Goal: Transaction & Acquisition: Purchase product/service

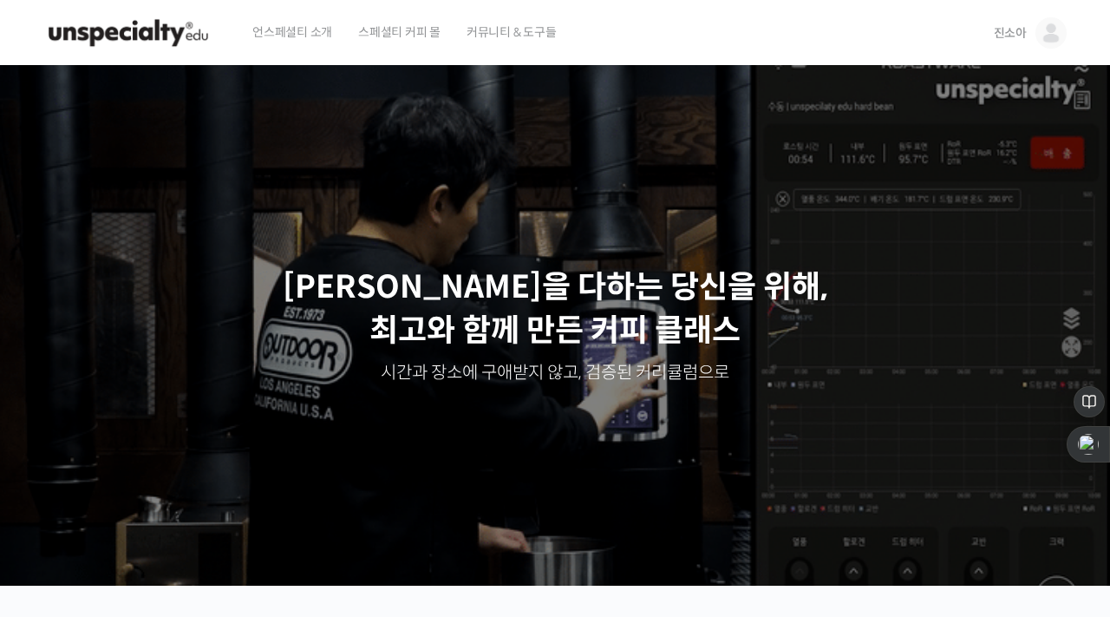
click at [1017, 43] on link "진소아" at bounding box center [1030, 33] width 73 height 66
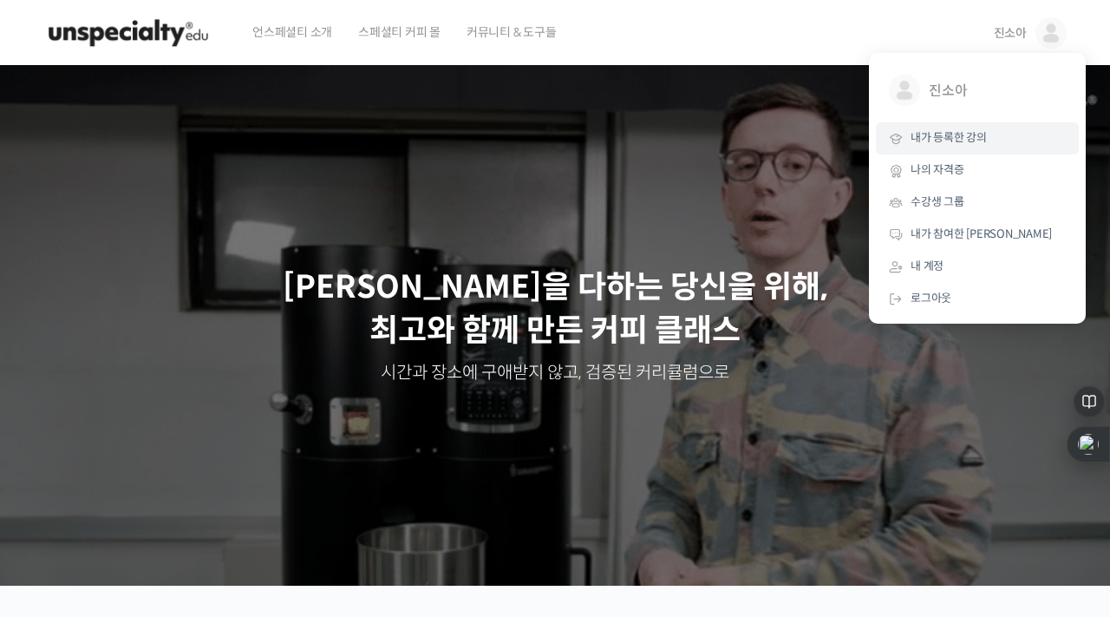
click at [944, 147] on link "내가 등록한 강의" at bounding box center [977, 138] width 203 height 32
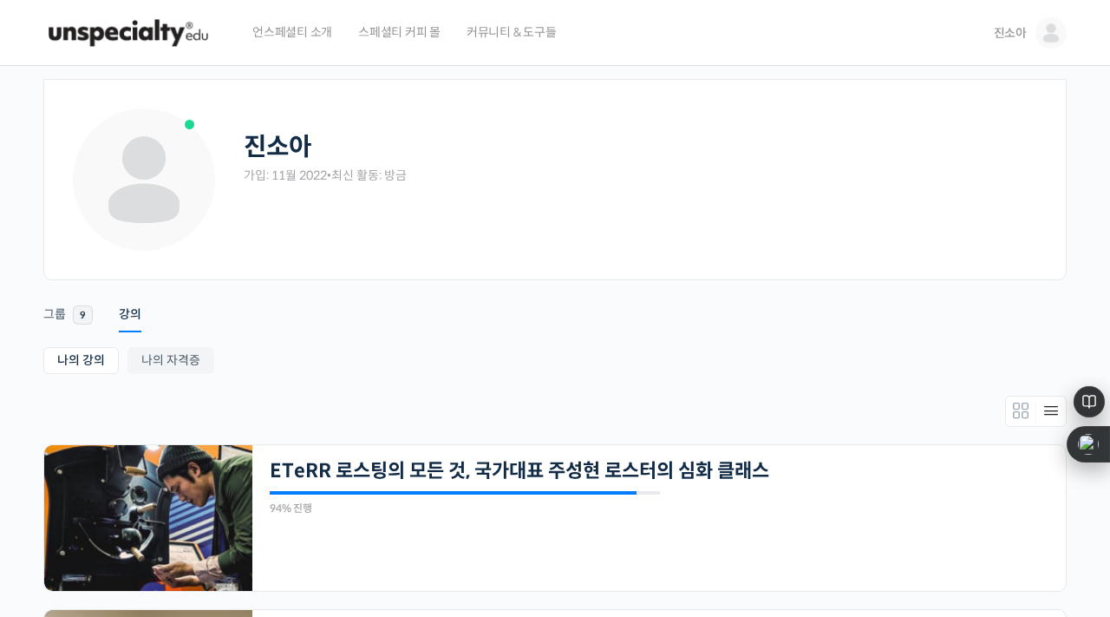
click at [152, 21] on img at bounding box center [128, 33] width 170 height 52
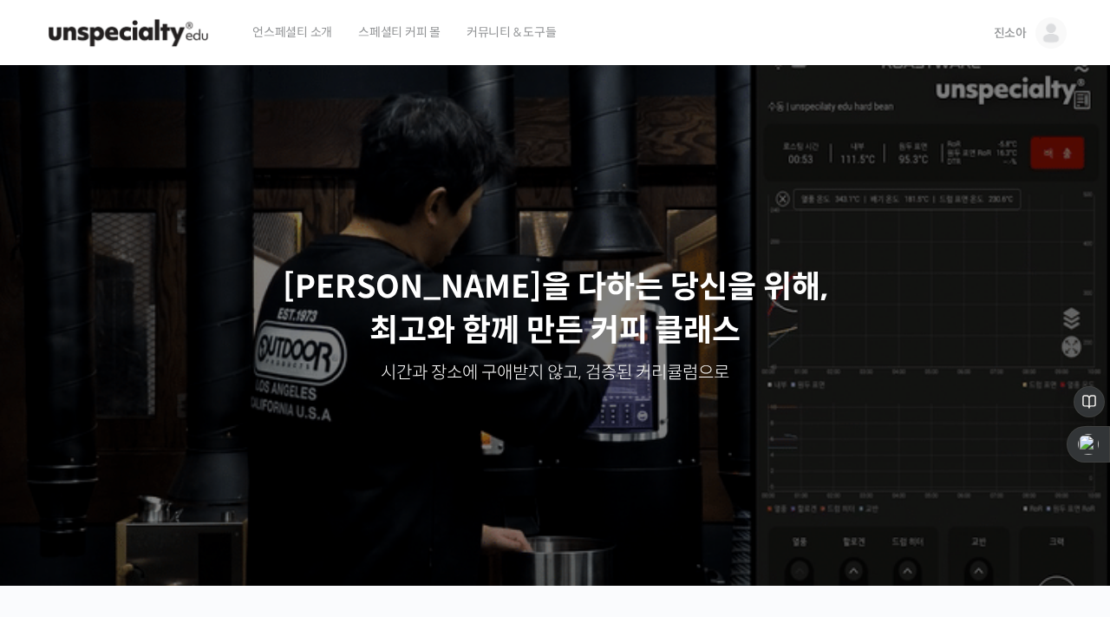
click at [408, 22] on span "스페셜티 커피 몰" at bounding box center [399, 32] width 82 height 66
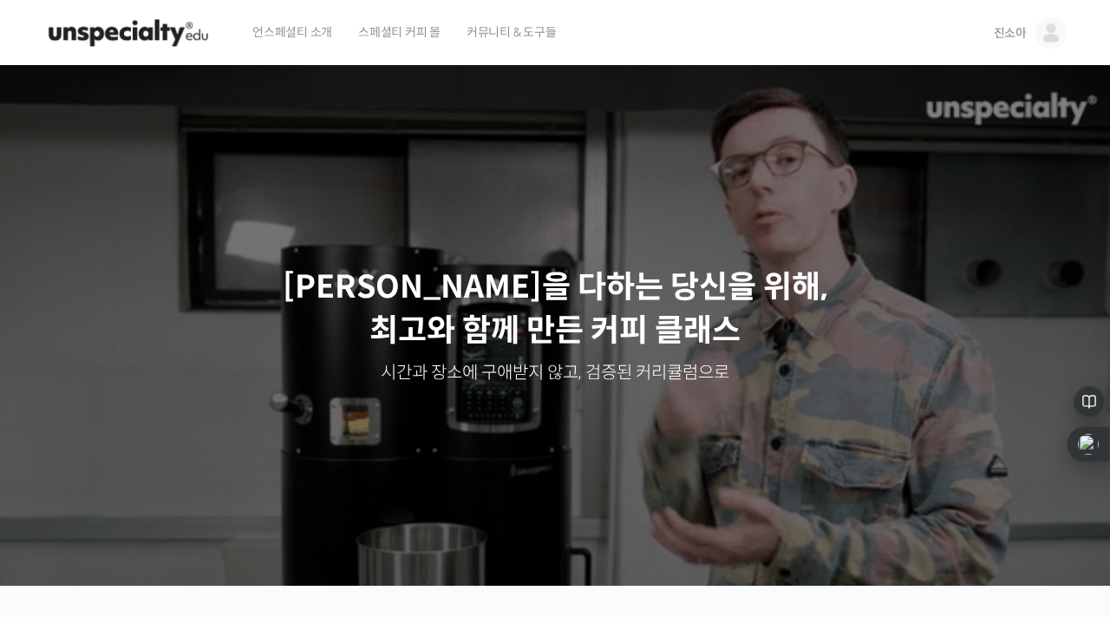
click at [258, 38] on span "언스페셜티 소개" at bounding box center [292, 32] width 80 height 66
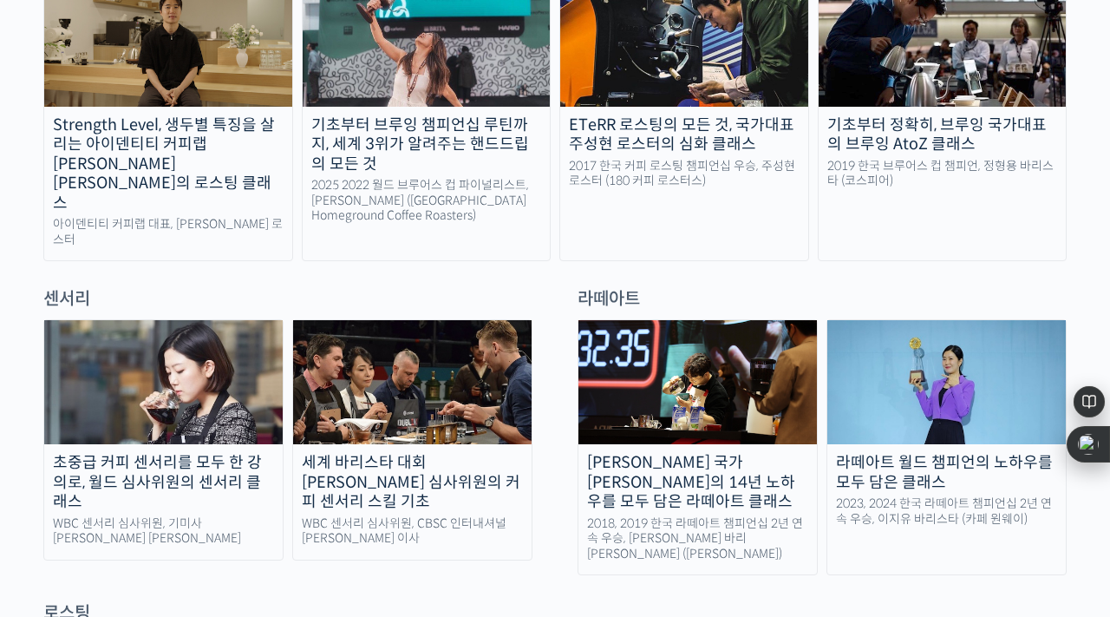
scroll to position [1025, 0]
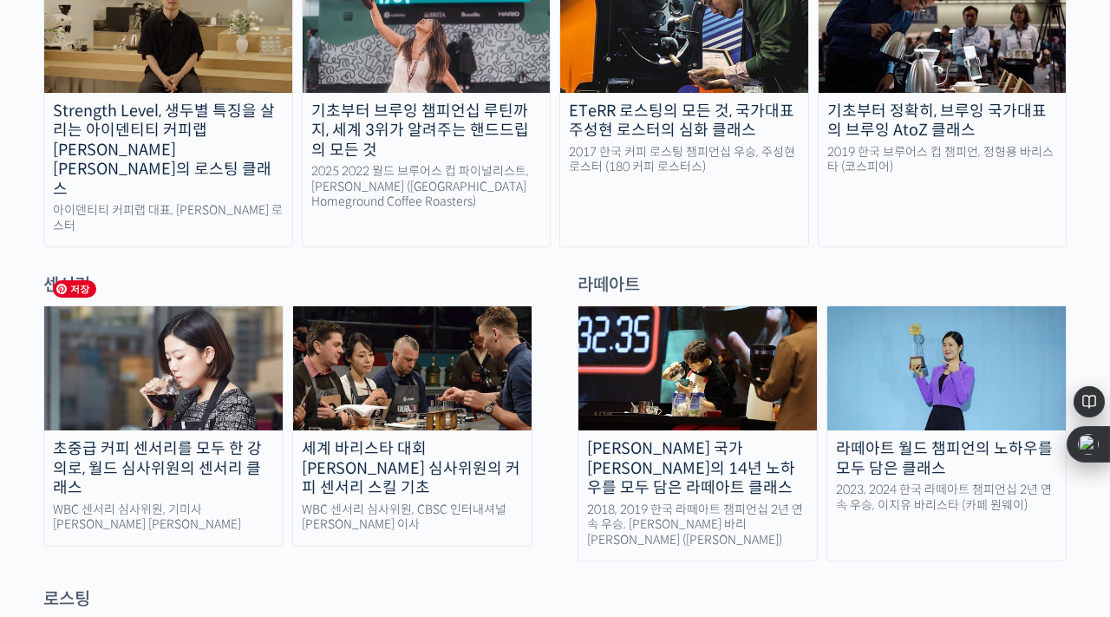
click at [226, 366] on img at bounding box center [163, 368] width 239 height 124
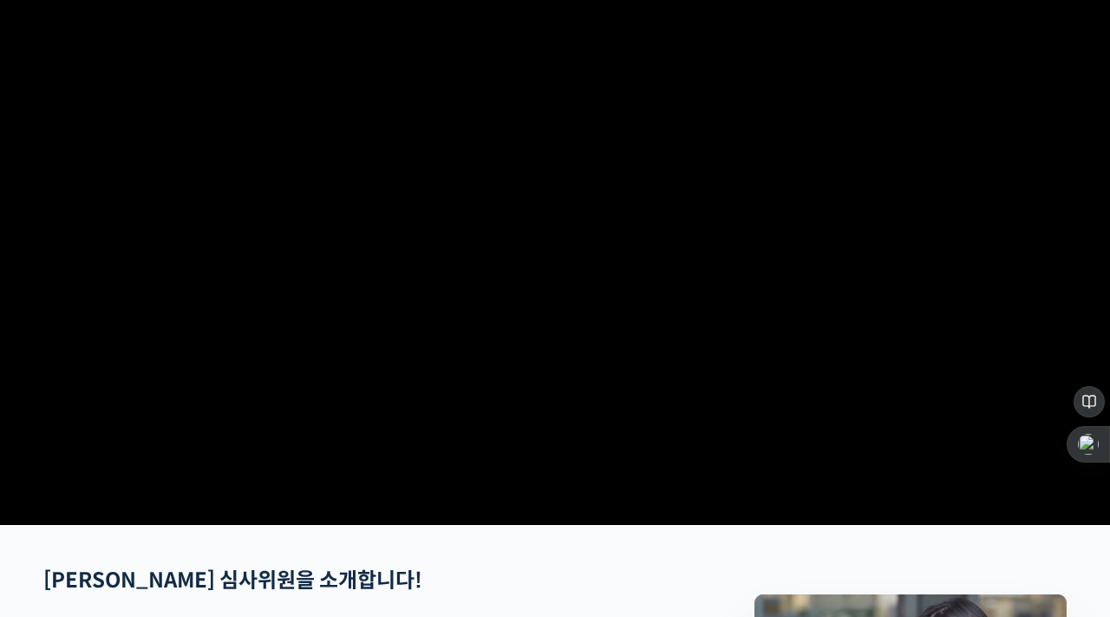
scroll to position [121, 0]
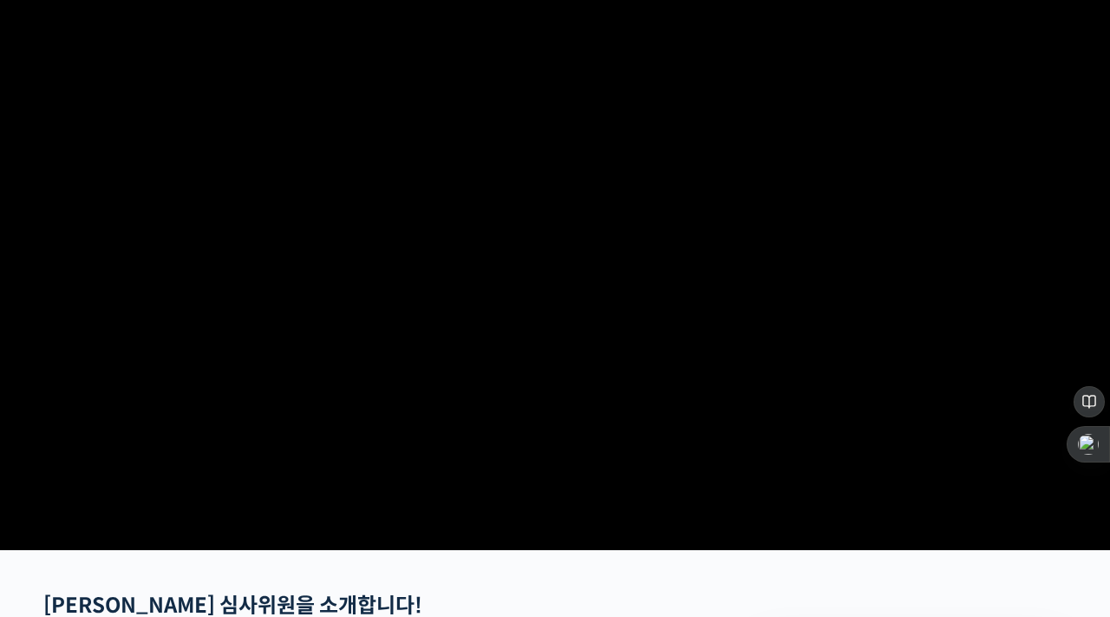
click at [693, 228] on video at bounding box center [554, 243] width 1023 height 598
click at [682, 348] on video at bounding box center [554, 243] width 1023 height 598
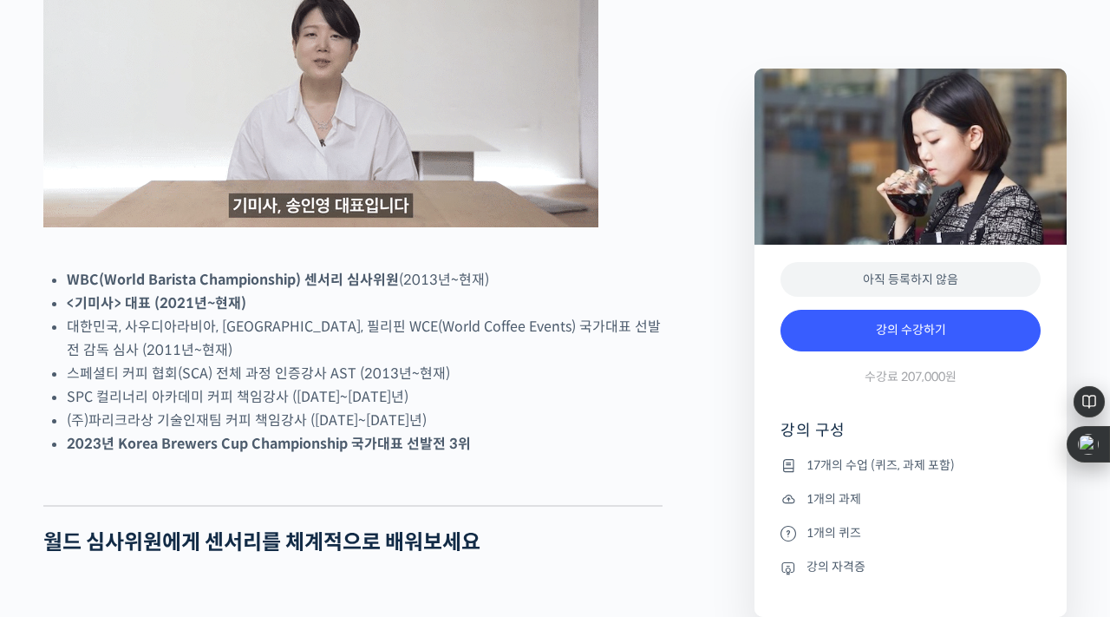
scroll to position [943, 0]
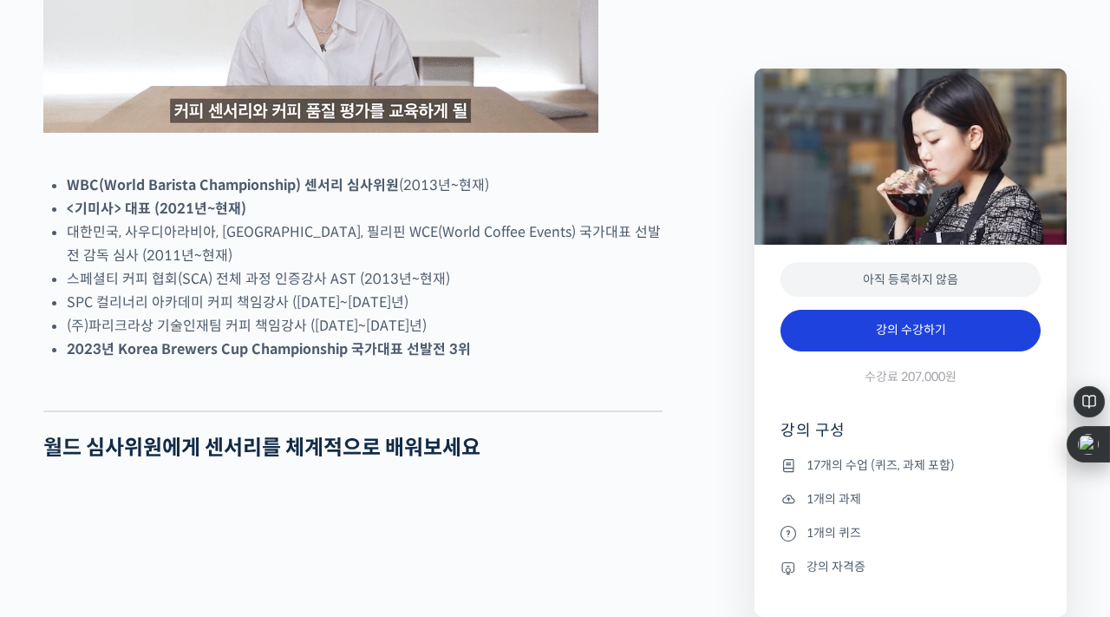
click at [879, 343] on link "강의 수강하기" at bounding box center [911, 331] width 260 height 42
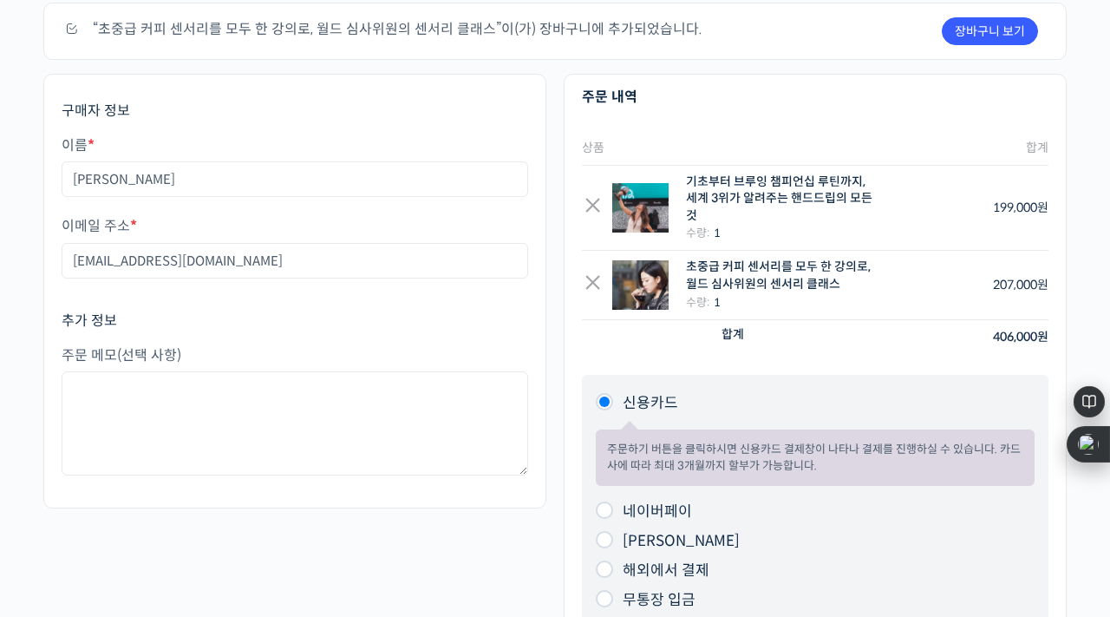
scroll to position [88, 0]
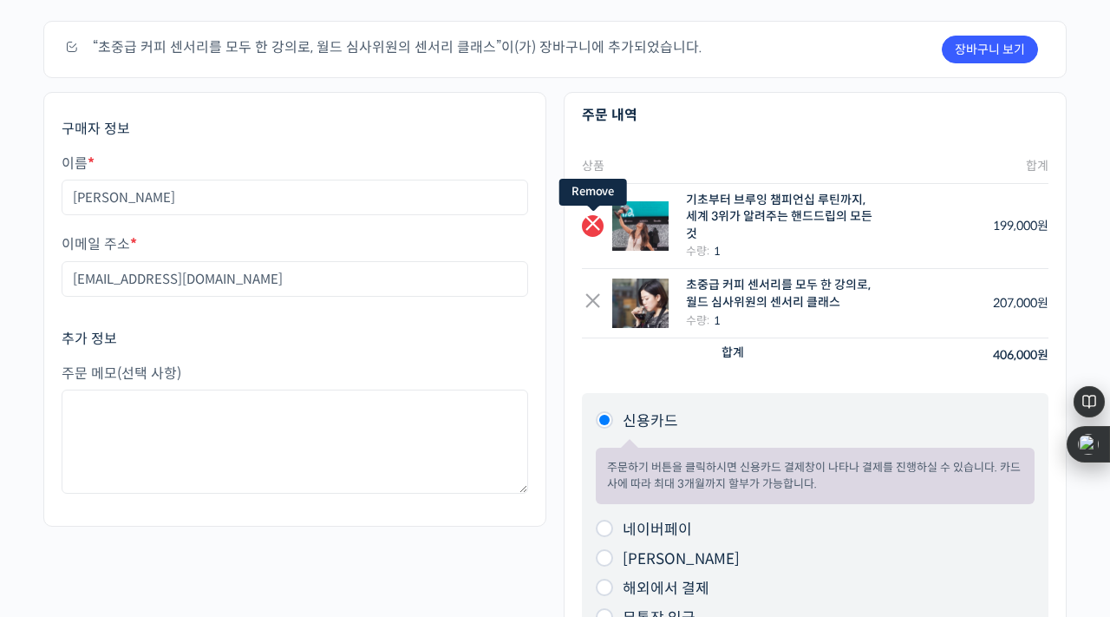
click at [588, 227] on link "×" at bounding box center [593, 226] width 22 height 22
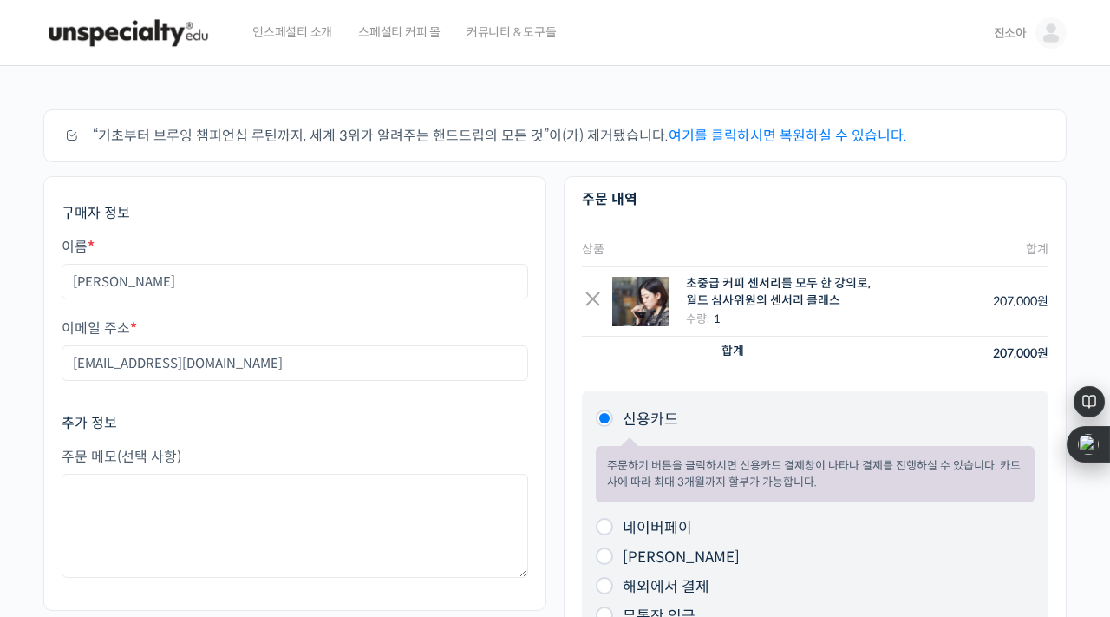
click at [703, 285] on div "초중급 커피 센서리를 모두 한 강의로, 월드 심사위원의 센서리 클래스" at bounding box center [780, 292] width 189 height 34
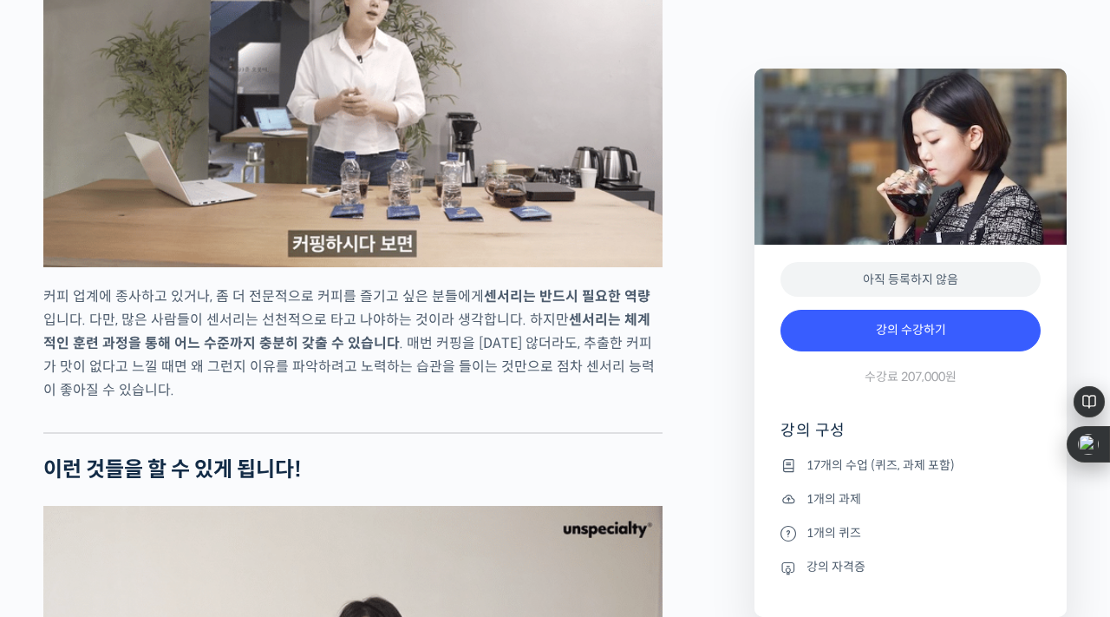
scroll to position [3749, 0]
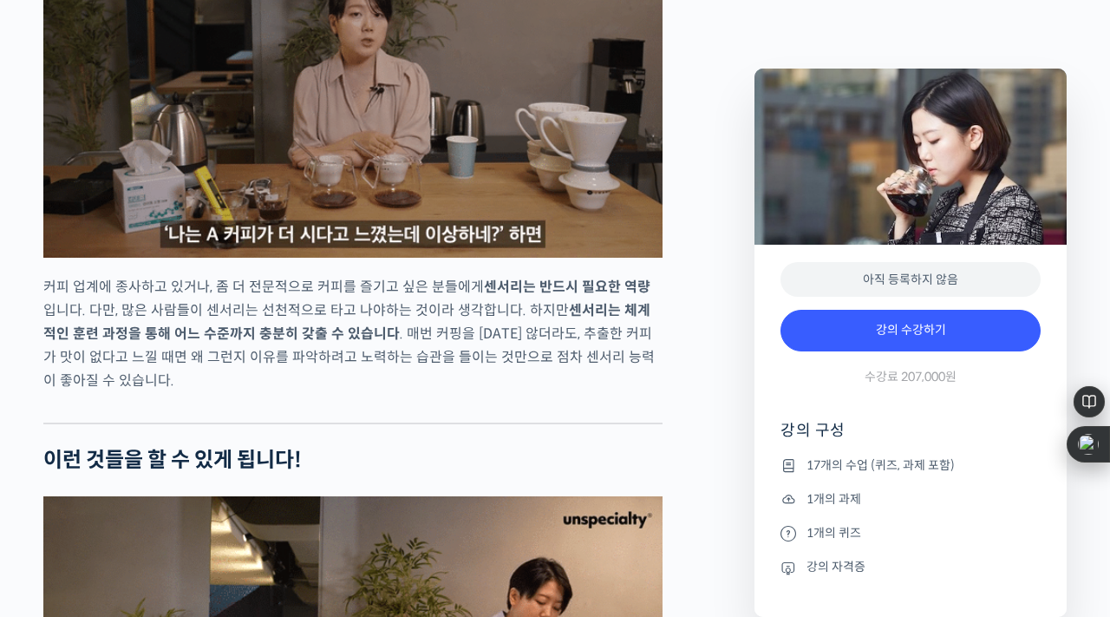
drag, startPoint x: 389, startPoint y: 363, endPoint x: 521, endPoint y: 374, distance: 132.3
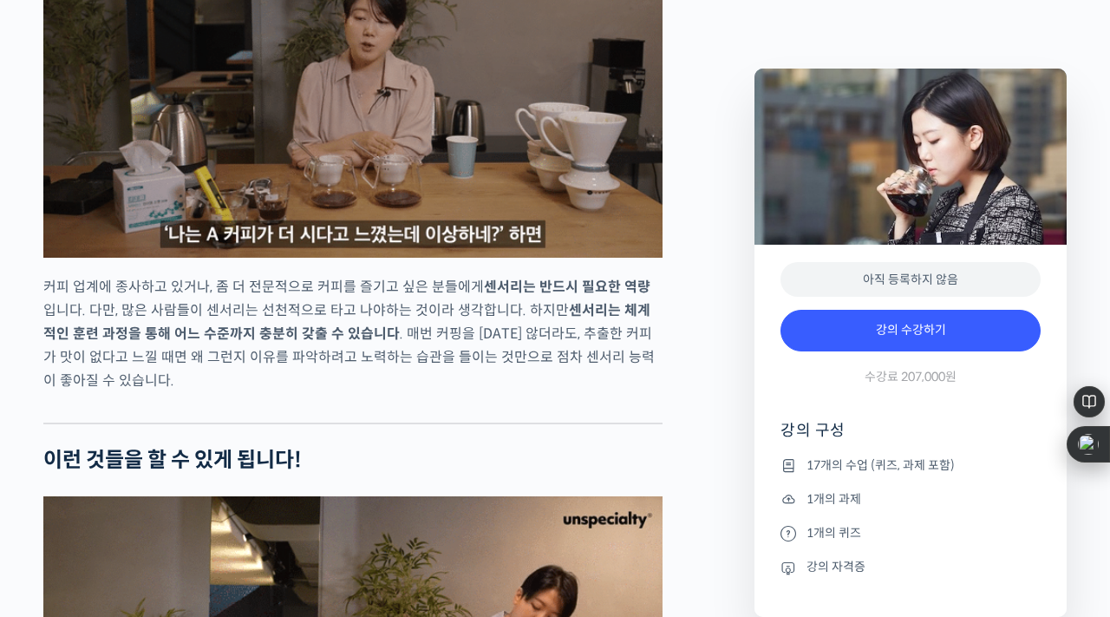
click at [522, 374] on p "커피 업계에 종사하고 있거나, 좀 더 전문적으로 커피를 즐기고 싶은 분들에게 센서리는 반드시 필요한 역량 입니다. 다만, 많은 사람들이 센서리…" at bounding box center [352, 333] width 619 height 117
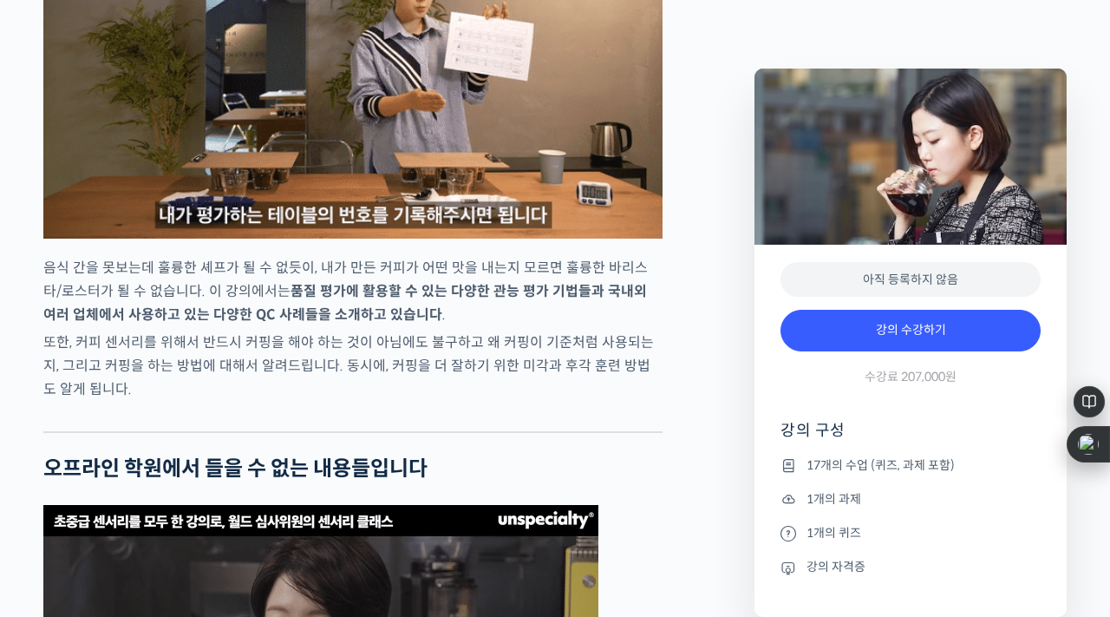
scroll to position [5052, 0]
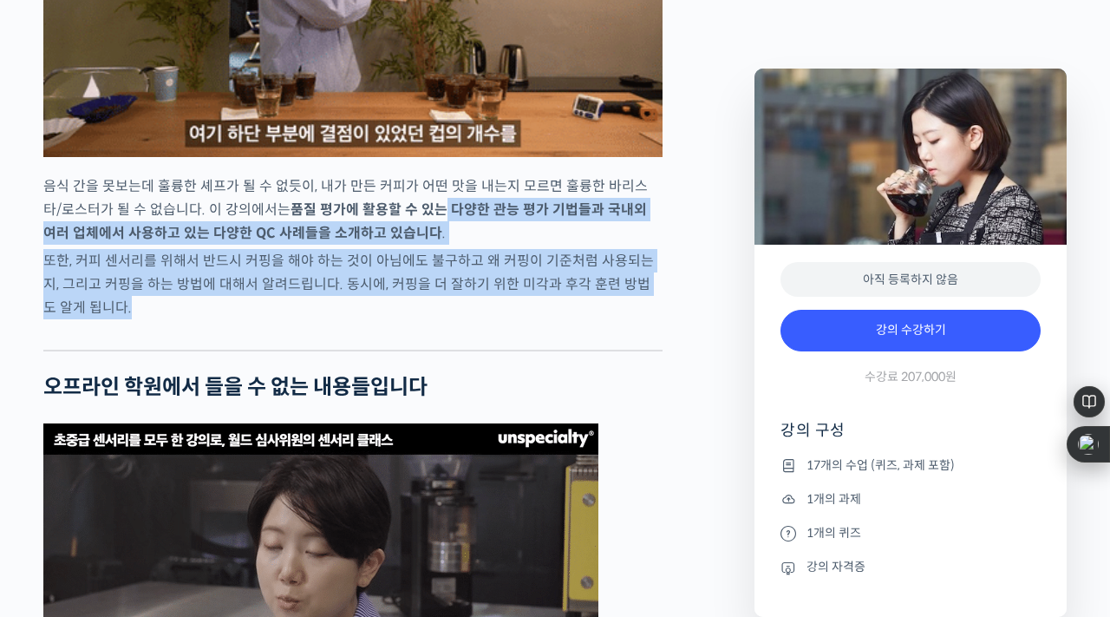
drag, startPoint x: 421, startPoint y: 275, endPoint x: 442, endPoint y: 373, distance: 100.4
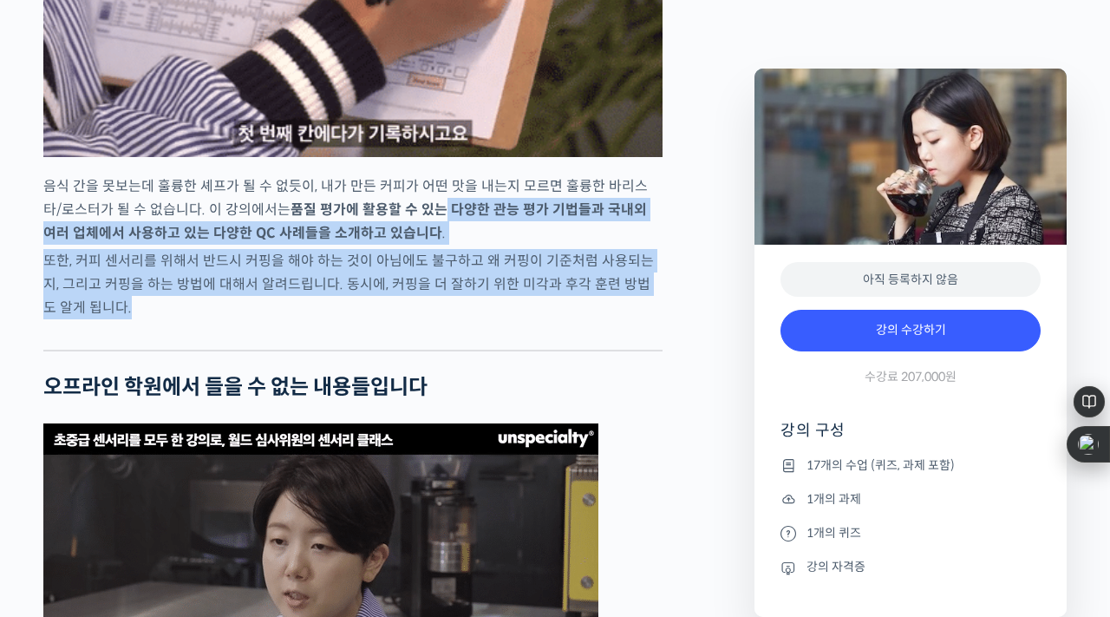
click at [442, 319] on p "또한, 커피 센서리를 위해서 반드시 커핑을 해야 하는 것이 아님에도 불구하고 왜 커핑이 기준처럼 사용되는지, 그리고 커핑을 하는 방법에 대해서…" at bounding box center [352, 284] width 619 height 70
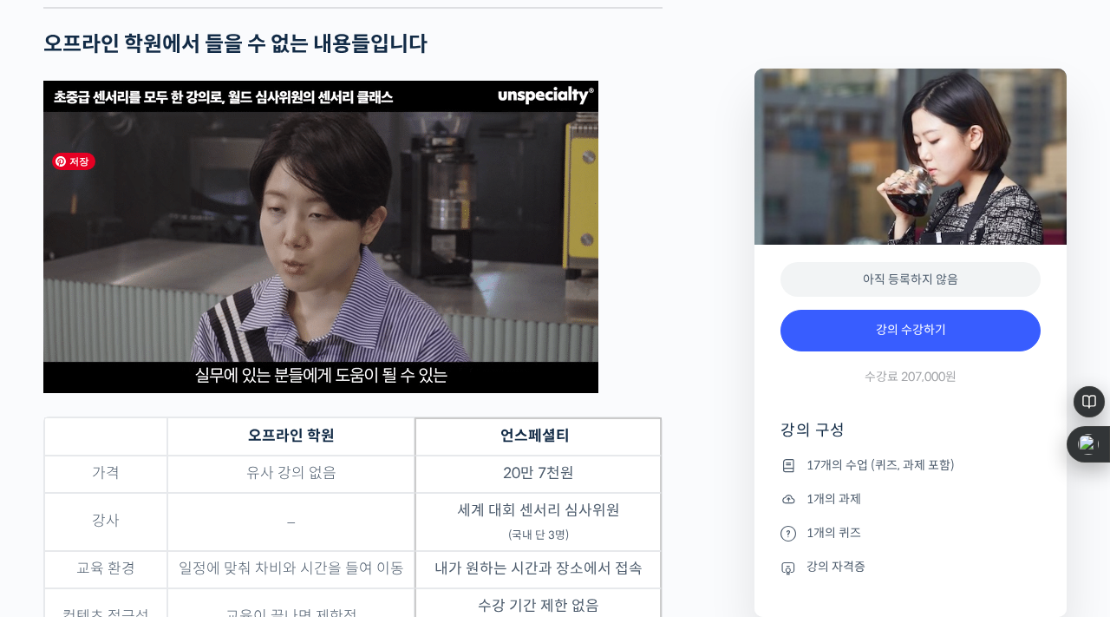
scroll to position [5423, 0]
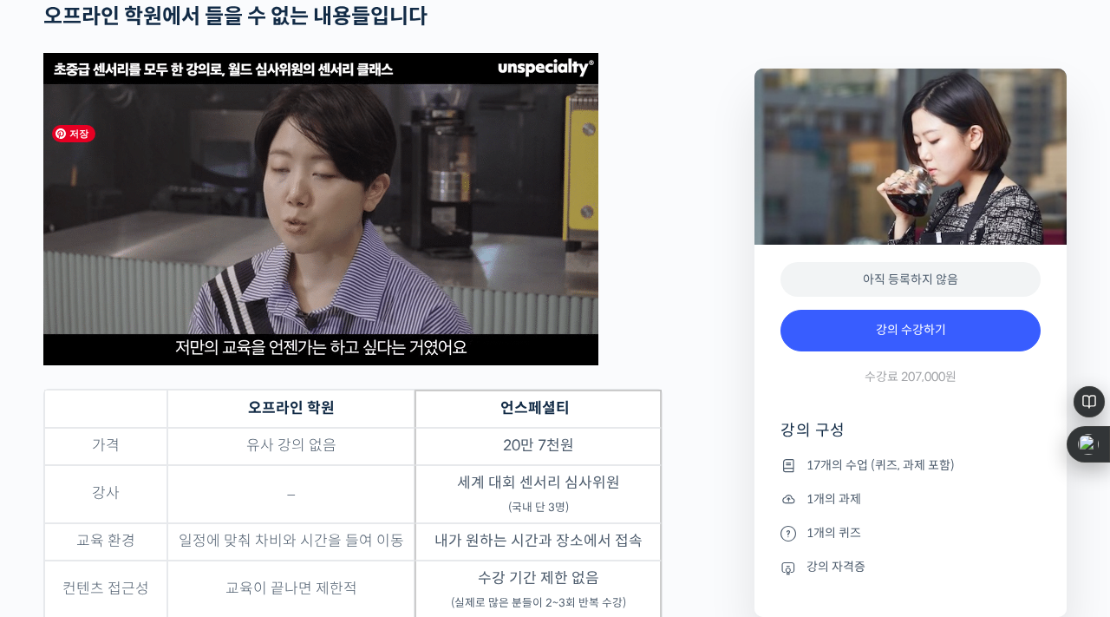
click at [357, 304] on img at bounding box center [320, 209] width 555 height 312
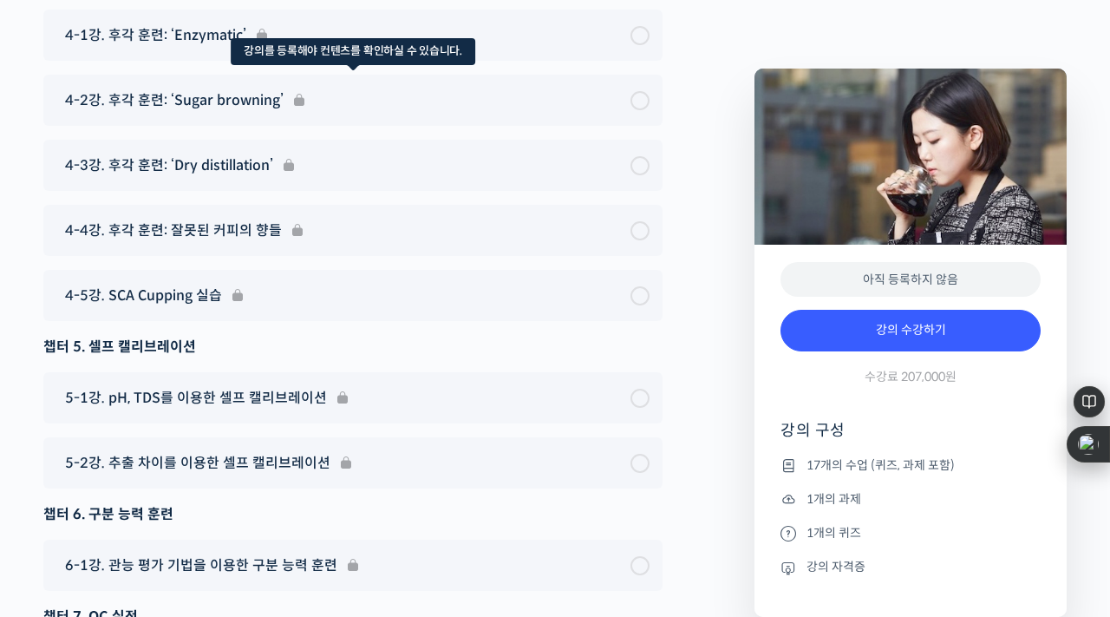
scroll to position [11797, 0]
